Goal: Information Seeking & Learning: Learn about a topic

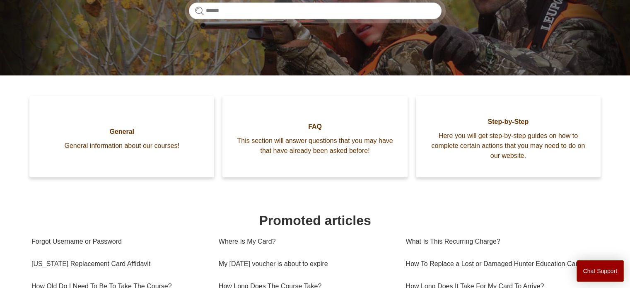
scroll to position [154, 0]
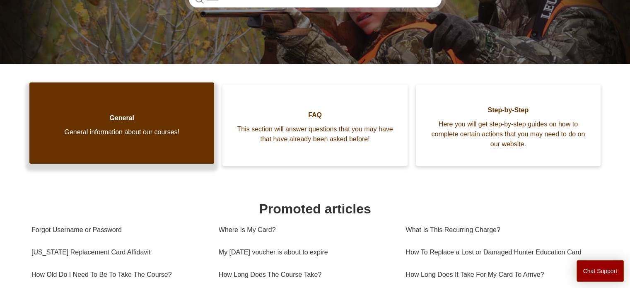
click at [111, 131] on span "General information about our courses!" at bounding box center [122, 132] width 160 height 10
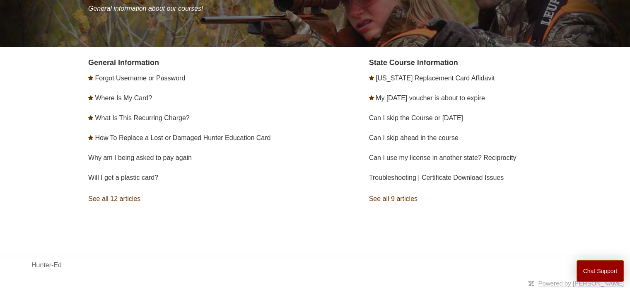
scroll to position [126, 0]
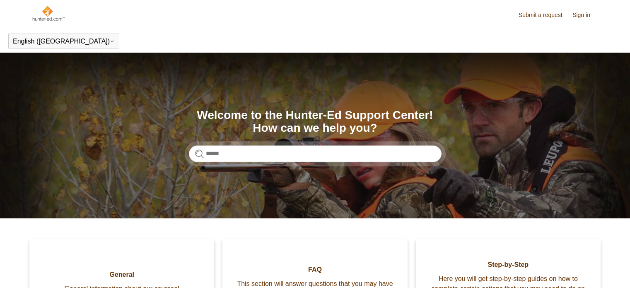
scroll to position [154, 0]
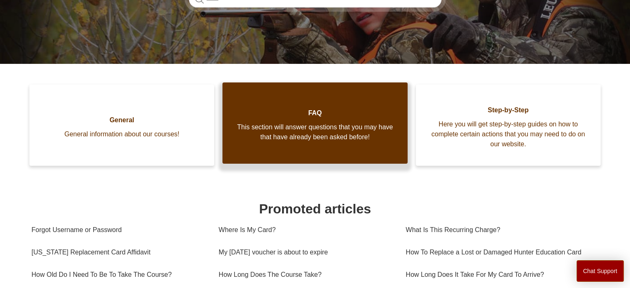
click at [335, 122] on span "This section will answer questions that you may have that have already been ask…" at bounding box center [315, 132] width 160 height 20
